Goal: Task Accomplishment & Management: Manage account settings

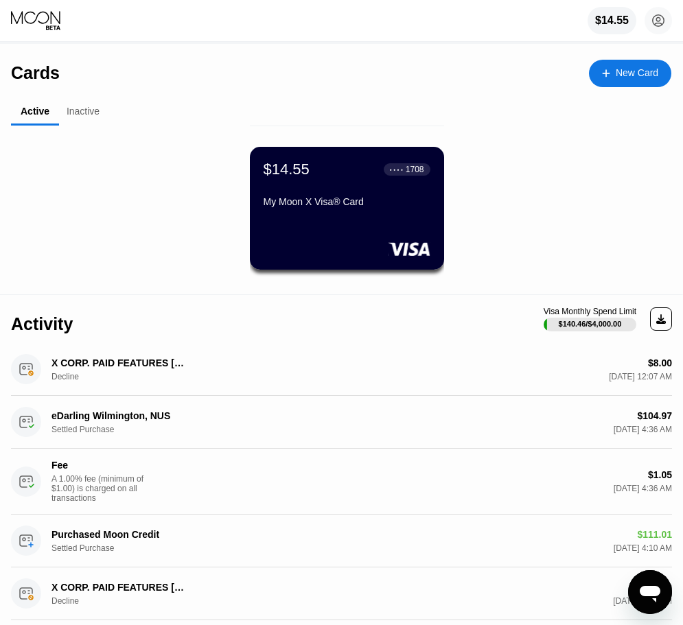
click at [93, 125] on div "Inactive" at bounding box center [83, 112] width 48 height 27
click at [92, 119] on div "Inactive" at bounding box center [83, 112] width 48 height 27
click at [80, 113] on div "Inactive" at bounding box center [83, 111] width 33 height 11
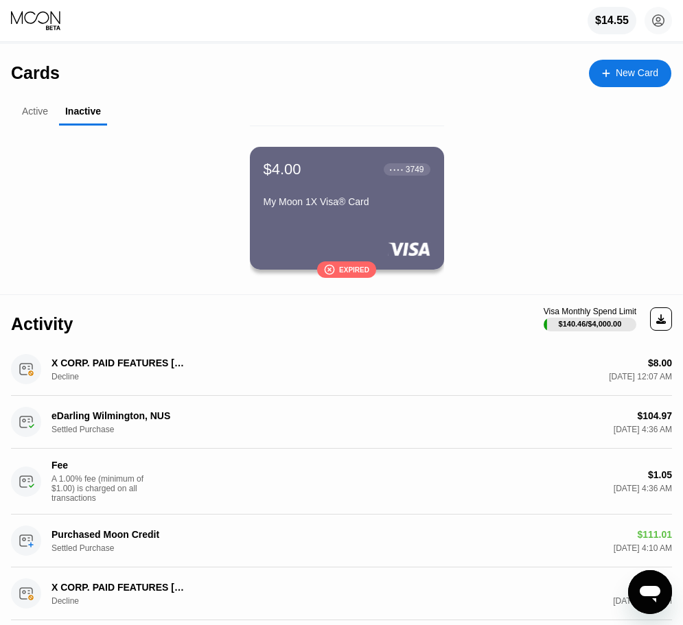
click at [350, 267] on div "Expired" at bounding box center [354, 270] width 30 height 8
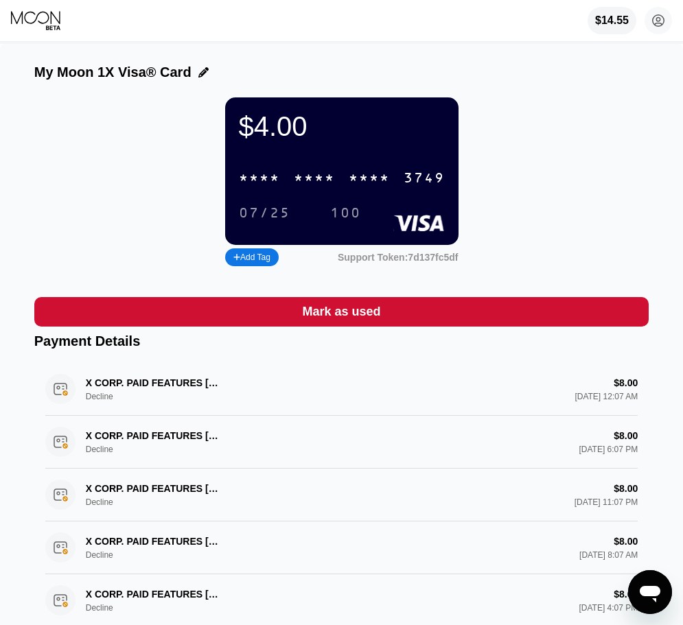
click at [198, 78] on icon at bounding box center [203, 72] width 10 height 10
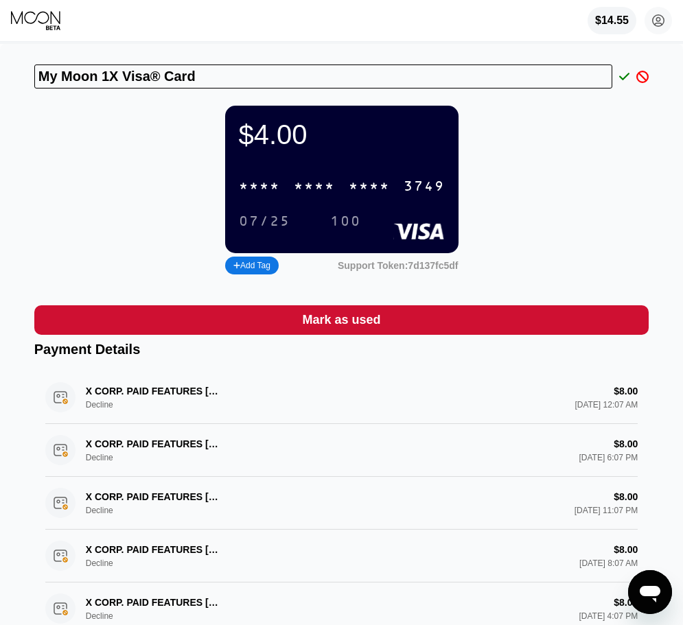
click at [648, 77] on icon at bounding box center [642, 77] width 12 height 12
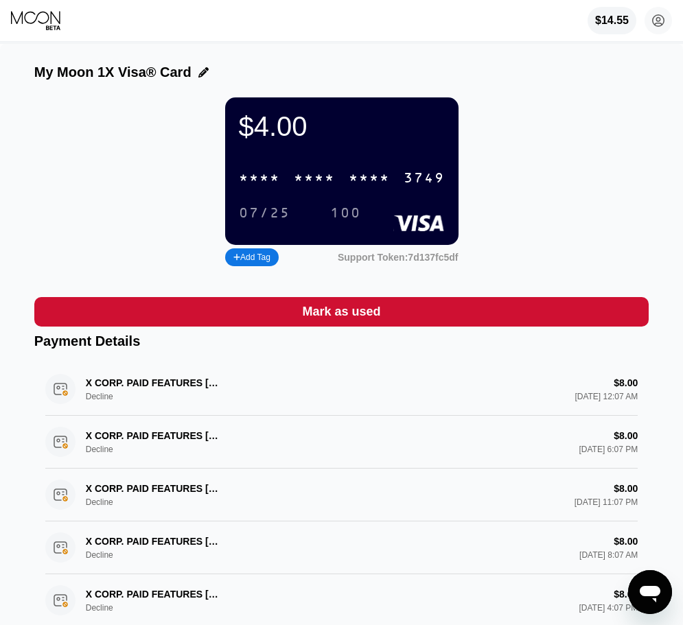
click at [391, 210] on div "07/25 100" at bounding box center [342, 213] width 206 height 23
click at [369, 187] on div "* * * *" at bounding box center [369, 179] width 41 height 16
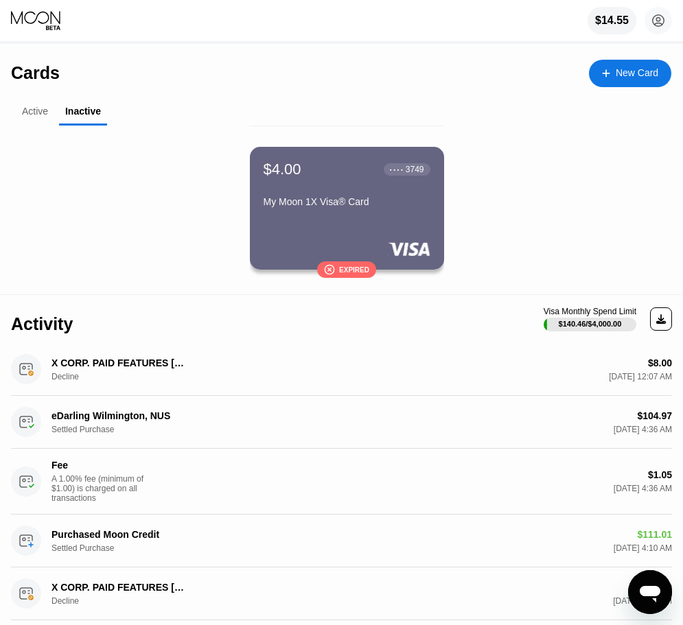
click at [39, 119] on div "Active" at bounding box center [35, 112] width 48 height 27
click at [40, 20] on icon at bounding box center [36, 20] width 51 height 21
click at [16, 76] on div "Cards" at bounding box center [35, 73] width 49 height 20
click at [636, 67] on div "New Card" at bounding box center [637, 73] width 43 height 12
